Goal: Task Accomplishment & Management: Use online tool/utility

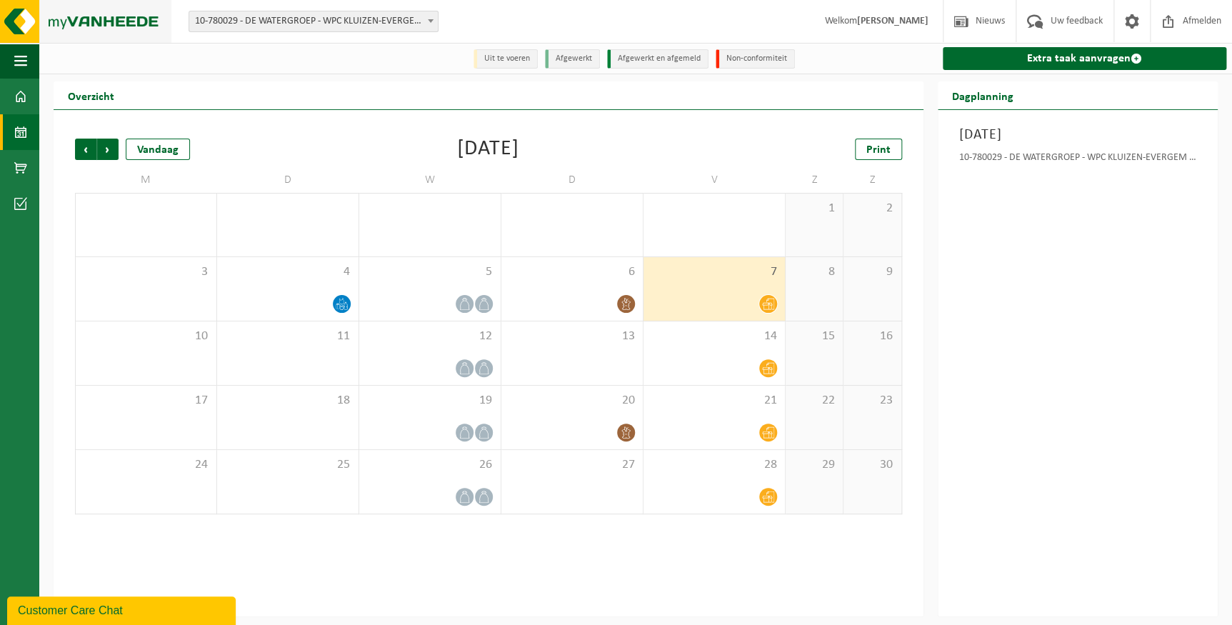
click at [116, 21] on img at bounding box center [85, 21] width 171 height 43
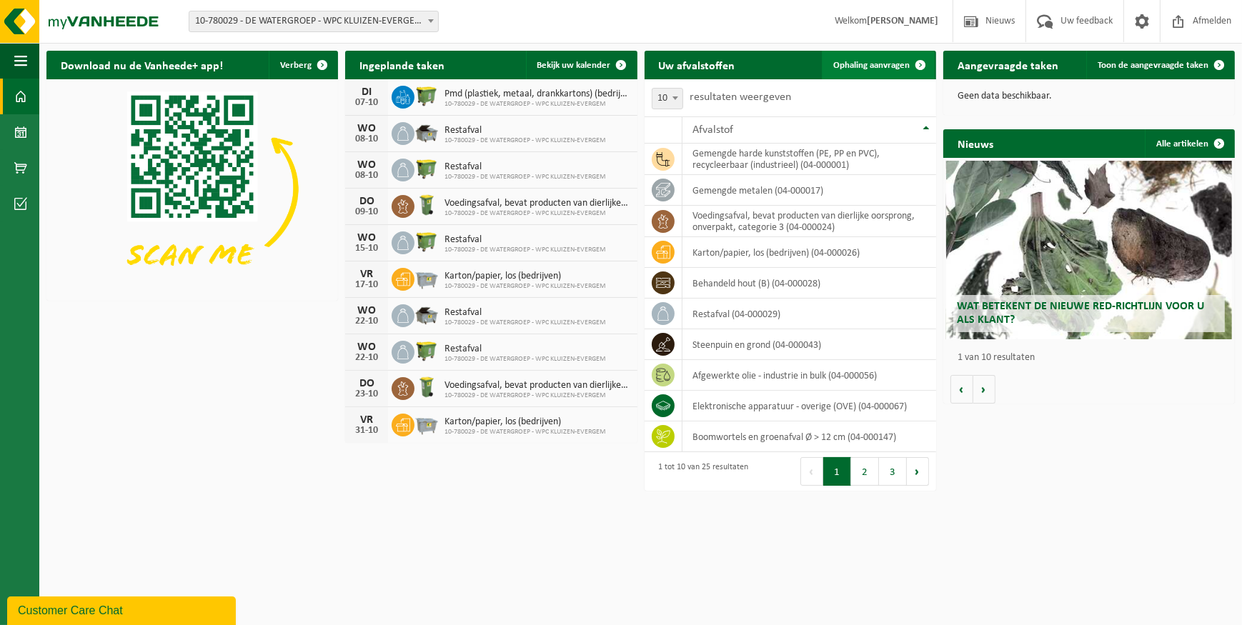
click at [867, 69] on span "Ophaling aanvragen" at bounding box center [871, 65] width 76 height 9
